Goal: Information Seeking & Learning: Learn about a topic

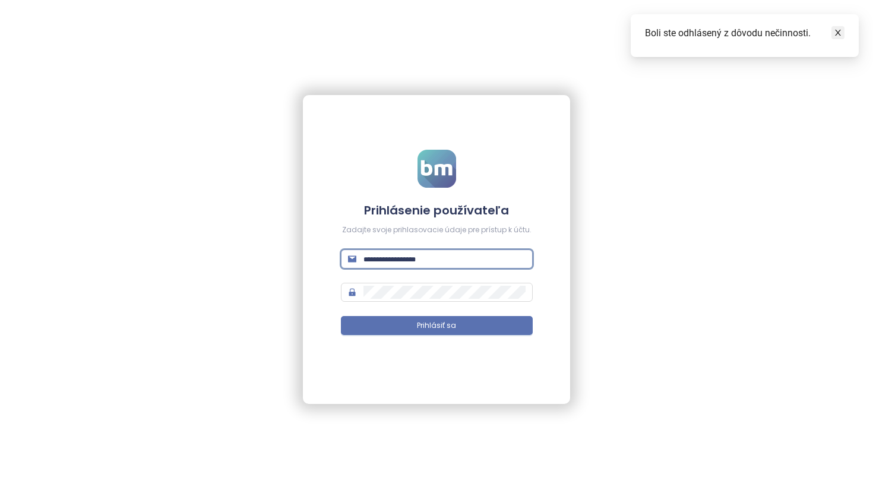
click at [839, 31] on icon "close" at bounding box center [837, 32] width 8 height 8
click at [415, 260] on input "text" at bounding box center [444, 258] width 162 height 13
type input "**********"
click at [436, 325] on button "Prihlásiť sa" at bounding box center [437, 325] width 192 height 19
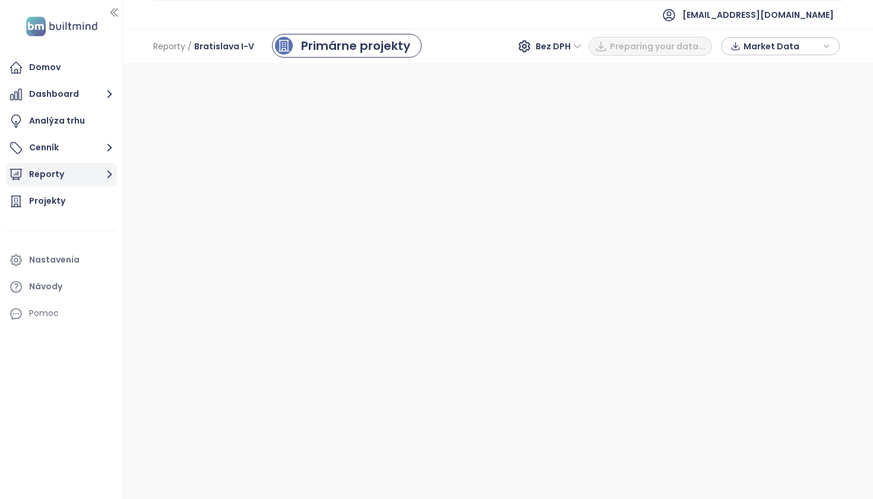
click at [61, 177] on button "Reporty" at bounding box center [61, 175] width 111 height 24
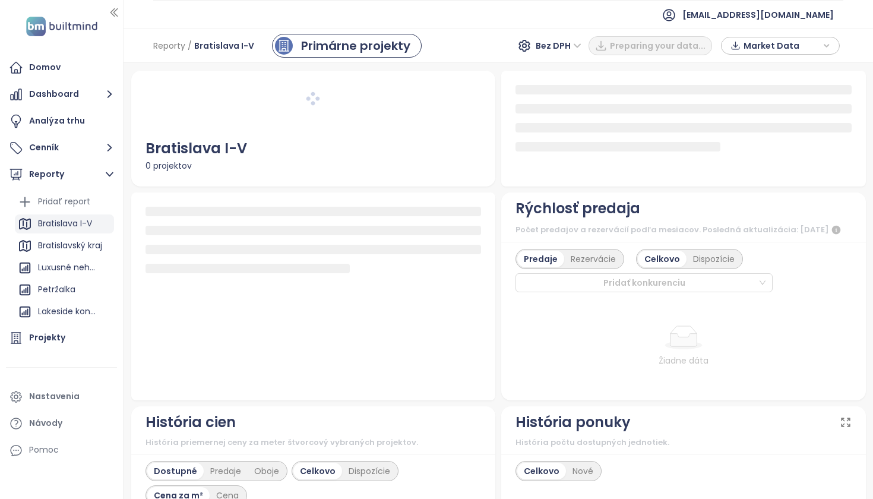
click at [74, 222] on div "Bratislava I-V" at bounding box center [65, 223] width 54 height 15
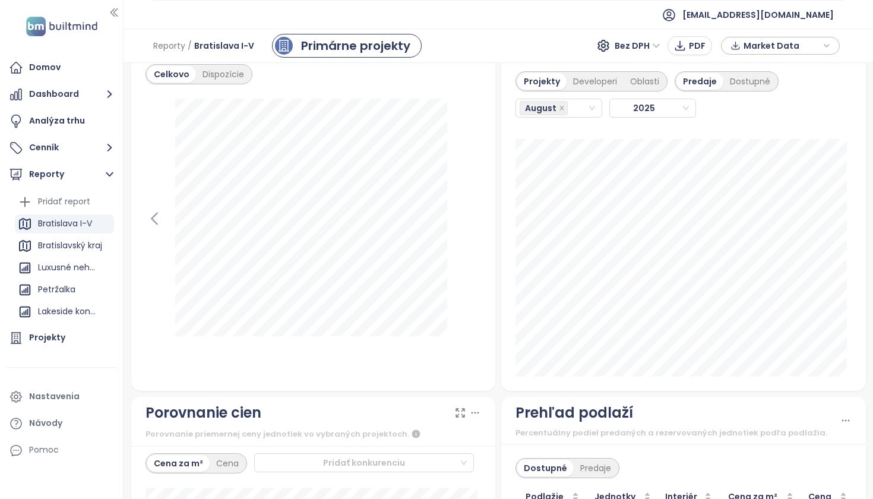
scroll to position [1485, 0]
click at [588, 91] on div "Developeri" at bounding box center [594, 82] width 57 height 17
click at [567, 116] on div "August" at bounding box center [553, 109] width 68 height 17
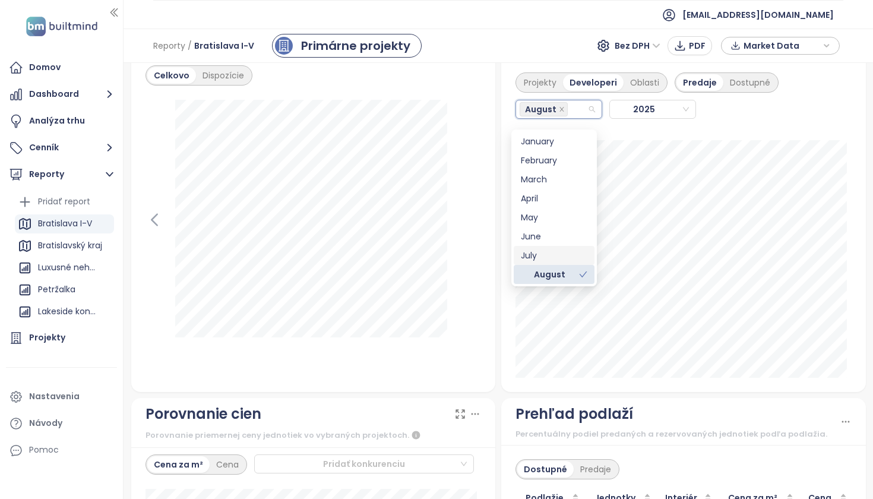
click at [538, 252] on div "July" at bounding box center [554, 255] width 66 height 13
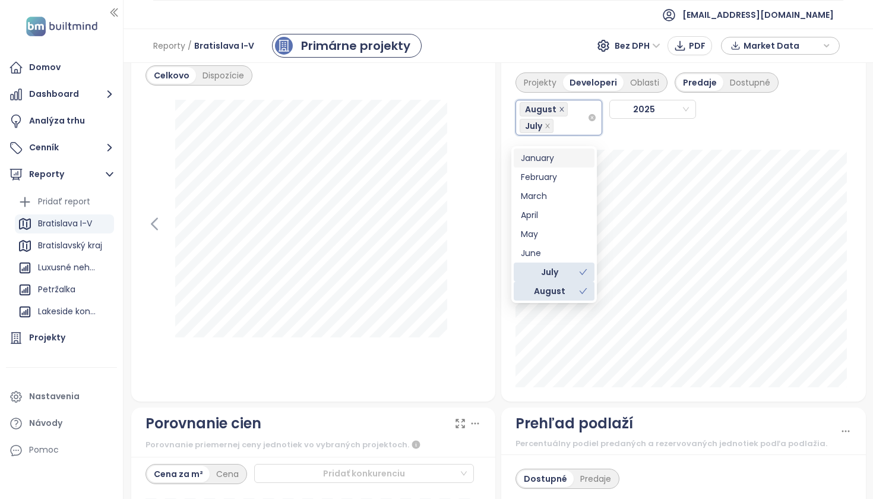
click at [559, 112] on icon "close" at bounding box center [562, 109] width 6 height 6
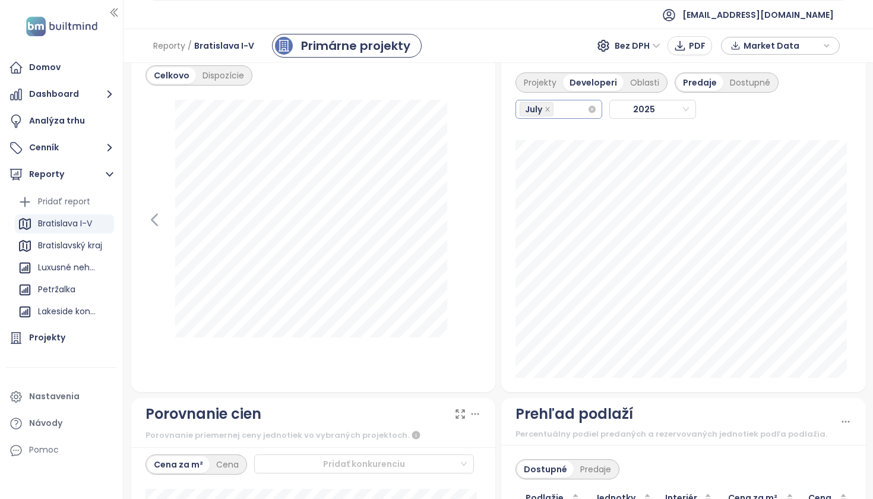
click at [816, 135] on div "Projekty Developeri Oblasti Predaje Dostupné [DATE] [PERSON_NAME]: 3" at bounding box center [683, 225] width 364 height 334
click at [562, 113] on div "July" at bounding box center [553, 109] width 68 height 17
click at [558, 273] on div "August" at bounding box center [554, 274] width 66 height 13
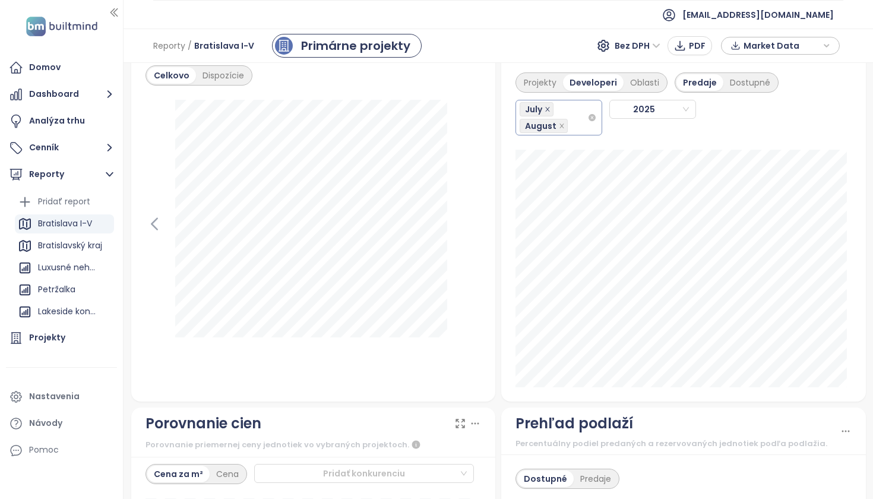
click at [544, 112] on icon "close" at bounding box center [547, 109] width 6 height 6
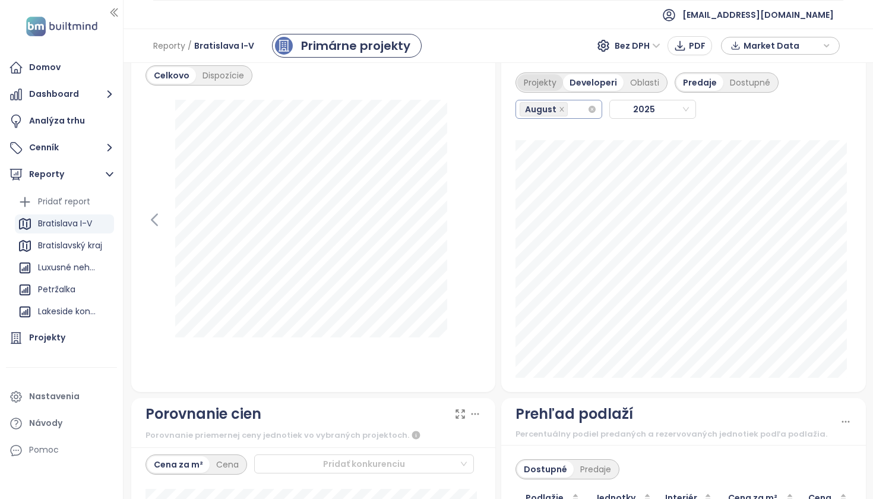
click at [538, 91] on div "Projekty" at bounding box center [540, 82] width 46 height 17
click at [576, 90] on div "Developeri" at bounding box center [594, 82] width 57 height 17
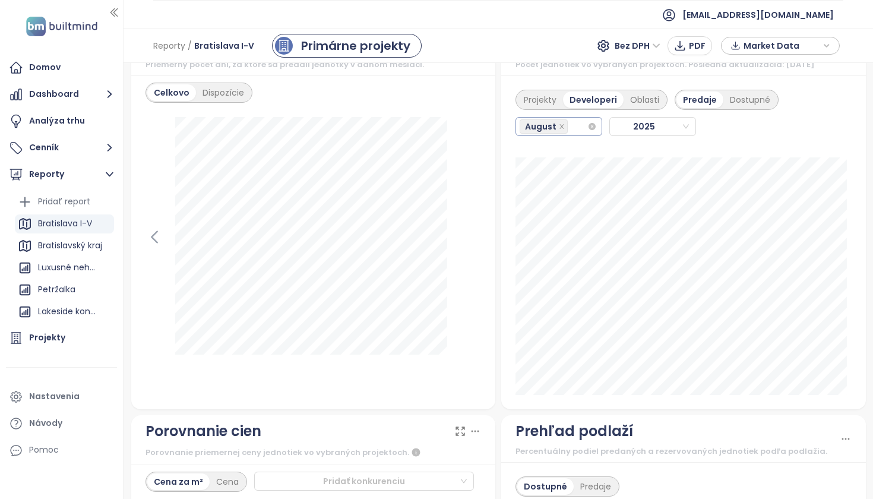
scroll to position [1474, 0]
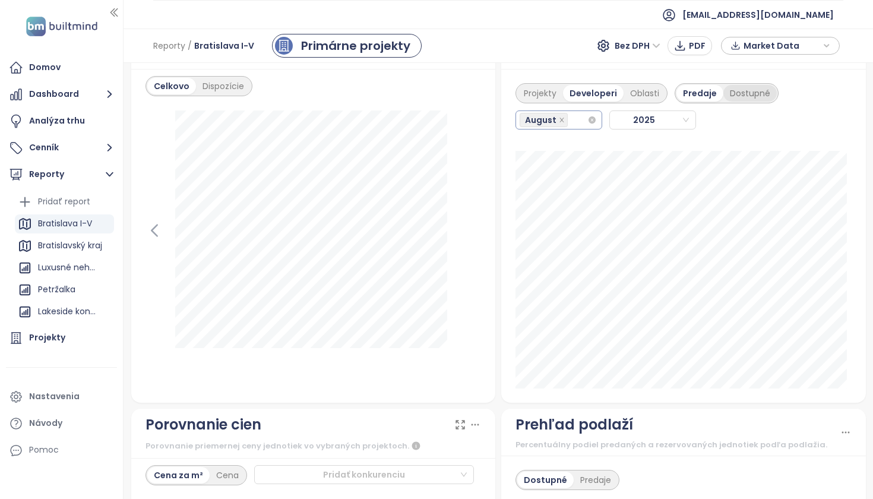
click at [740, 102] on div "Dostupné" at bounding box center [749, 93] width 53 height 17
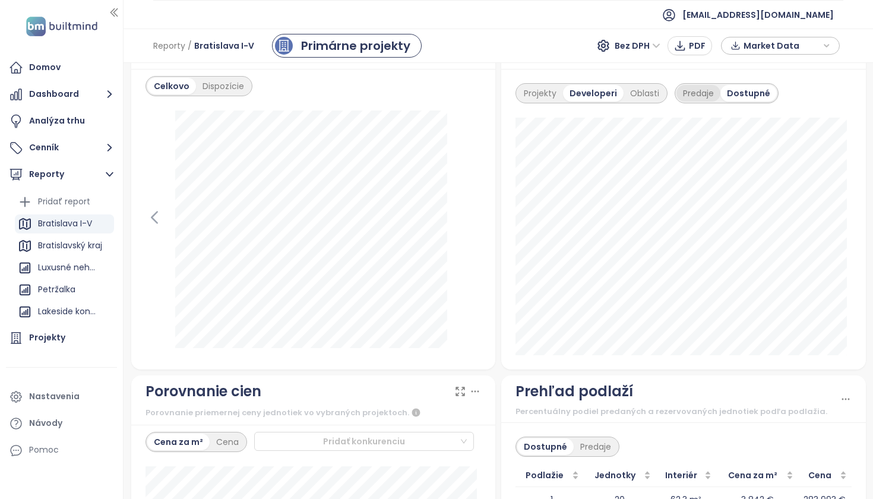
click at [697, 102] on div "Predaje" at bounding box center [698, 93] width 44 height 17
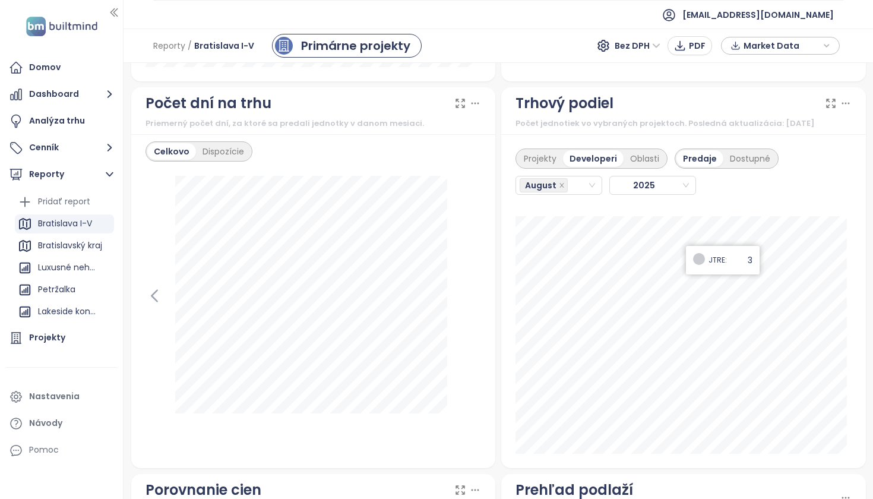
scroll to position [1404, 0]
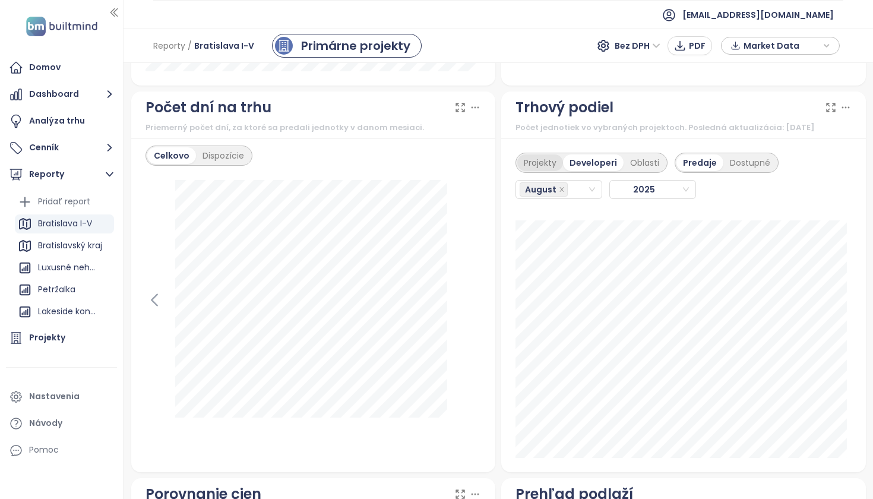
click at [535, 171] on div "Projekty" at bounding box center [540, 162] width 46 height 17
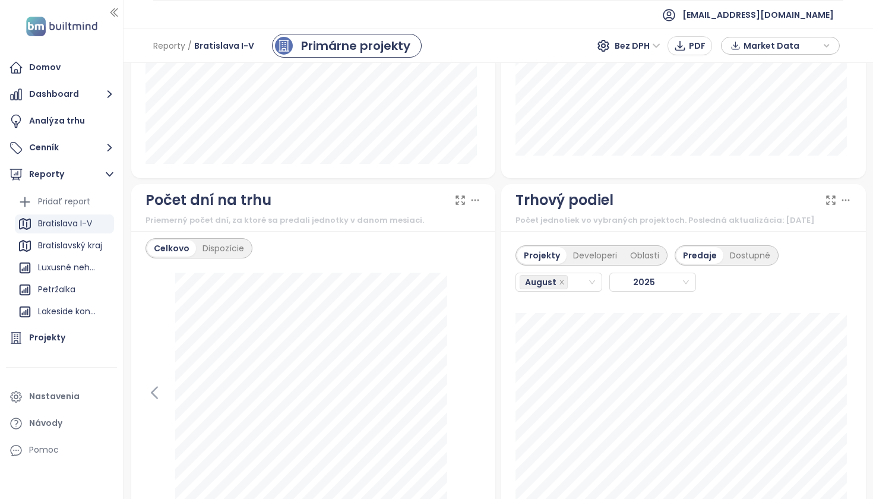
scroll to position [1307, 0]
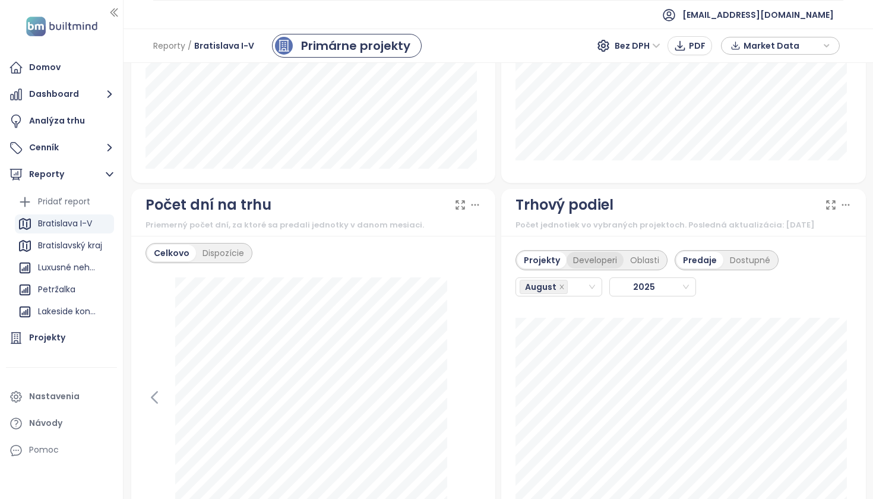
click at [585, 268] on div "Developeri" at bounding box center [594, 260] width 57 height 17
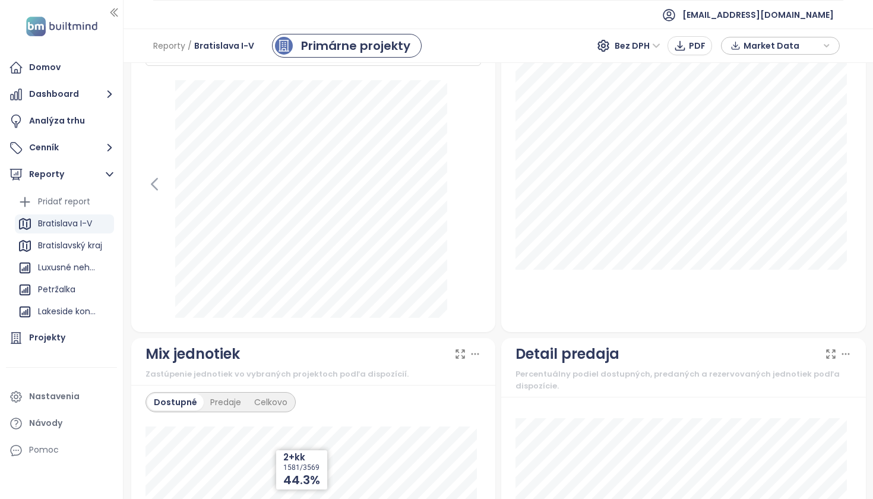
scroll to position [811, 0]
